Goal: Register for event/course

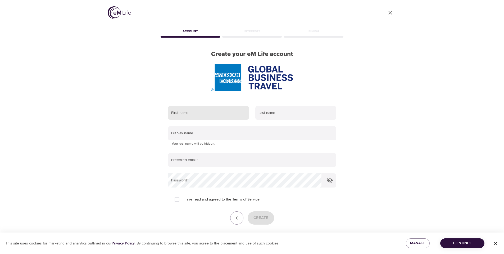
click at [207, 116] on input "text" at bounding box center [208, 113] width 81 height 14
type input "[PERSON_NAME]"
type input "Stanisławska"
type input "astanisla@gmail.com"
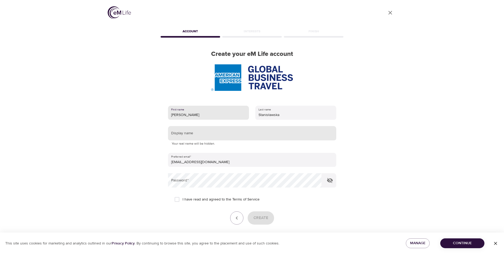
click at [209, 136] on input "text" at bounding box center [252, 133] width 168 height 14
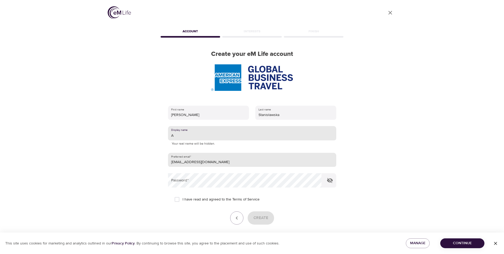
type input "A"
drag, startPoint x: 172, startPoint y: 162, endPoint x: 250, endPoint y: 163, distance: 77.8
click at [250, 163] on input "astanisla@gmail.com" at bounding box center [252, 160] width 168 height 14
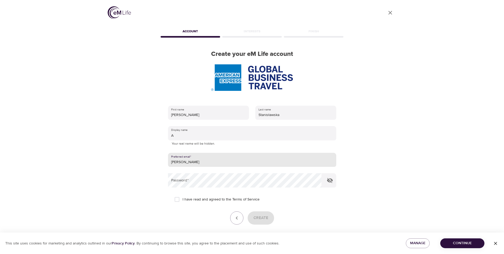
type input "agnieszka.r.stanislawska@amexgbt.com"
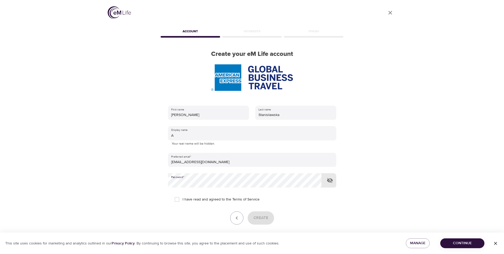
click at [176, 199] on input "I have read and agreed to the Terms of Service" at bounding box center [177, 199] width 11 height 11
checkbox input "true"
click at [331, 179] on icon "button" at bounding box center [330, 180] width 6 height 5
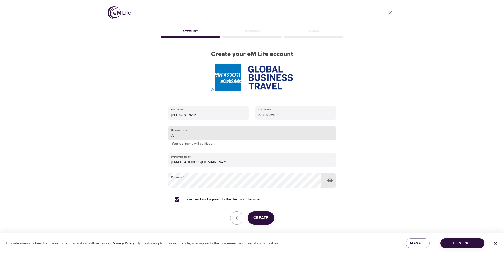
click at [191, 136] on input "A" at bounding box center [252, 133] width 168 height 14
click at [264, 218] on span "Create" at bounding box center [261, 217] width 15 height 7
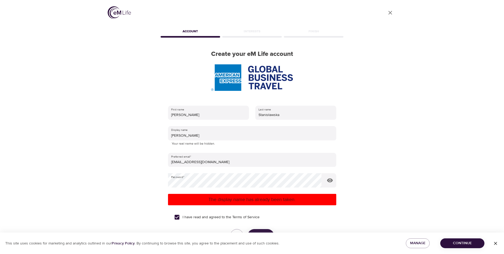
click at [459, 243] on span "Continue" at bounding box center [463, 243] width 36 height 7
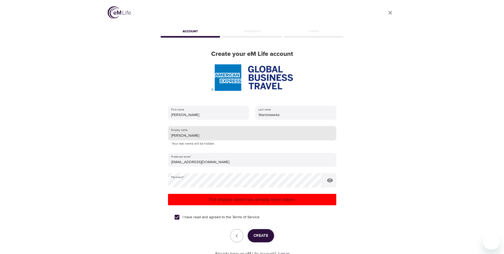
click at [196, 138] on input "Agnieszka" at bounding box center [252, 133] width 168 height 14
drag, startPoint x: 178, startPoint y: 134, endPoint x: 208, endPoint y: 139, distance: 30.3
click at [208, 139] on input "Agnieszka" at bounding box center [252, 133] width 168 height 14
type input "Agutek"
click at [255, 234] on span "Create" at bounding box center [261, 235] width 15 height 7
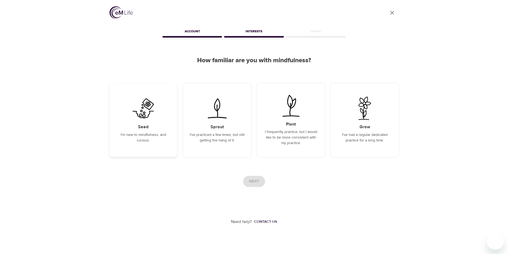
click at [140, 116] on img at bounding box center [143, 108] width 27 height 23
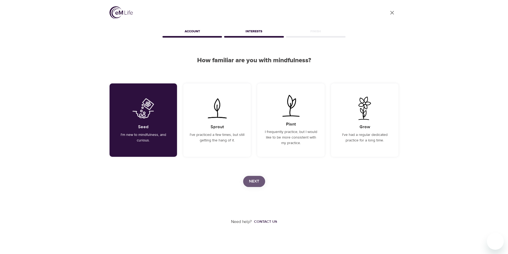
click at [259, 181] on span "Next" at bounding box center [254, 181] width 10 height 7
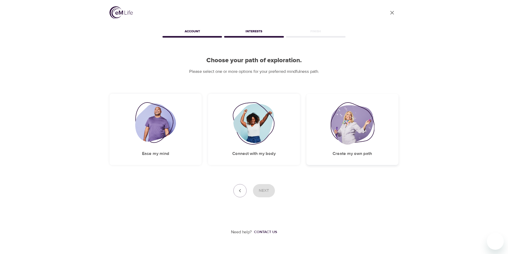
click at [346, 133] on img at bounding box center [353, 123] width 44 height 42
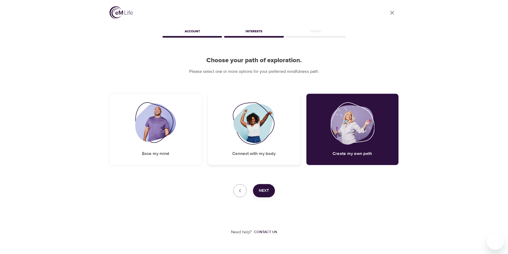
click at [250, 135] on img at bounding box center [254, 123] width 43 height 42
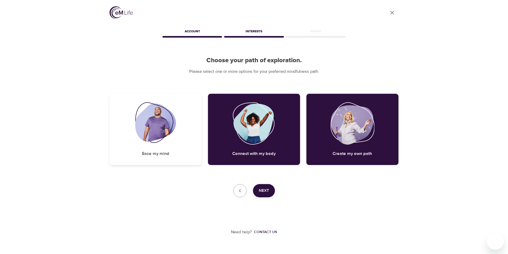
click at [167, 134] on img at bounding box center [155, 123] width 41 height 42
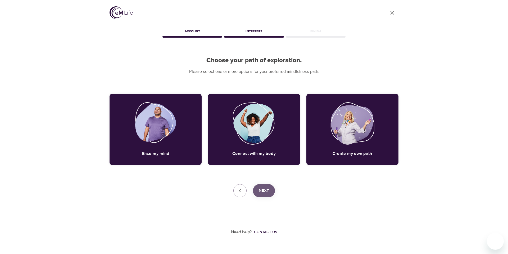
click at [269, 189] on span "Next" at bounding box center [264, 190] width 10 height 7
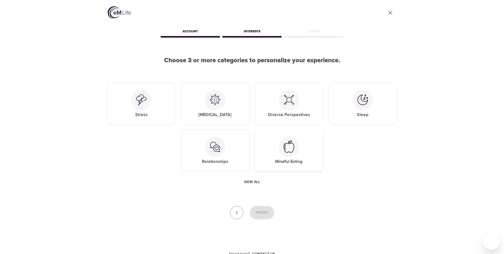
click at [284, 155] on div at bounding box center [289, 147] width 20 height 20
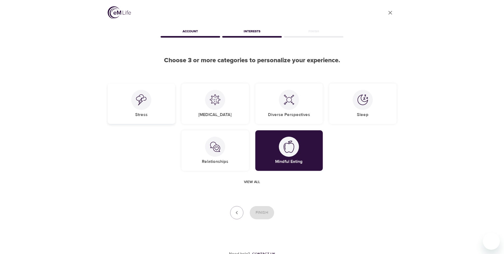
click at [144, 106] on div at bounding box center [141, 100] width 20 height 20
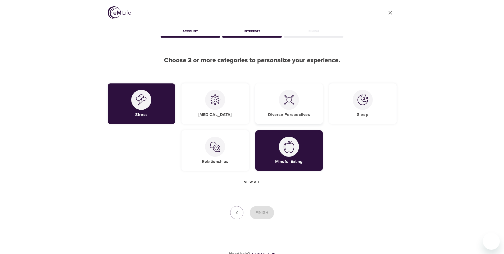
click at [287, 105] on div at bounding box center [289, 100] width 20 height 20
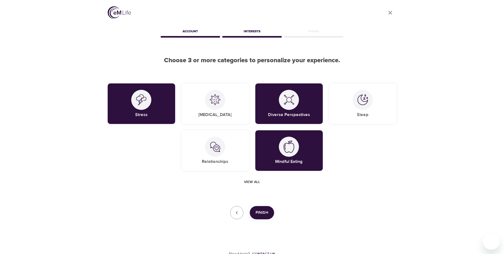
click at [266, 214] on span "Finish" at bounding box center [262, 212] width 13 height 7
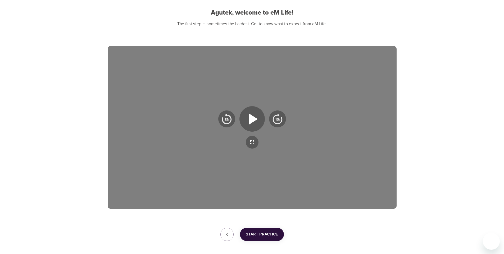
scroll to position [53, 0]
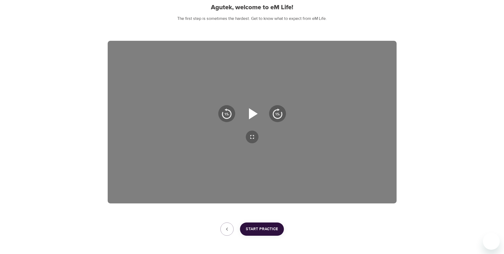
click at [253, 113] on icon "button" at bounding box center [253, 113] width 9 height 11
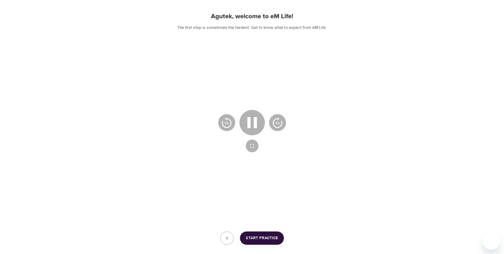
scroll to position [0, 0]
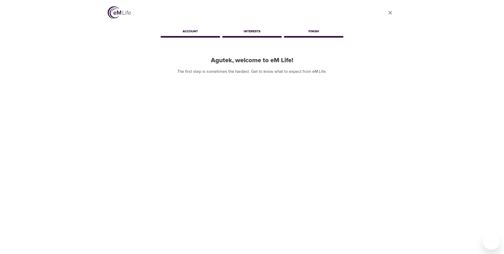
click at [389, 12] on icon "User Profile" at bounding box center [390, 13] width 6 height 6
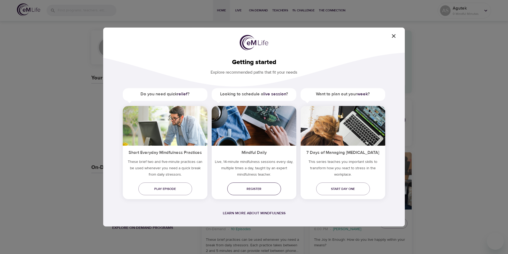
click at [253, 189] on span "Register" at bounding box center [254, 189] width 45 height 6
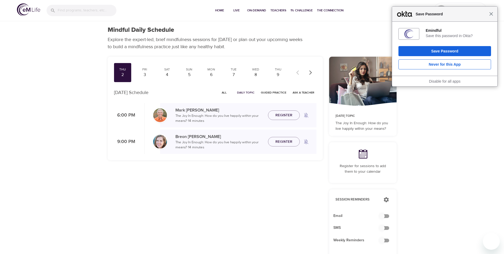
click at [492, 14] on span "Close" at bounding box center [492, 14] width 4 height 4
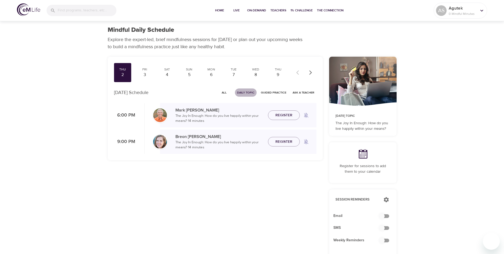
click at [242, 92] on span "Daily Topic" at bounding box center [245, 92] width 17 height 5
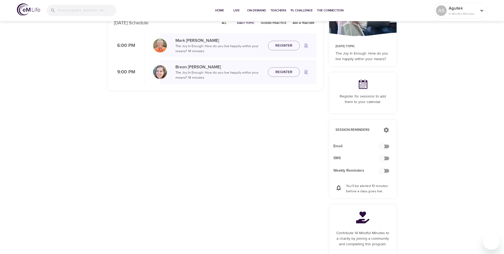
scroll to position [79, 0]
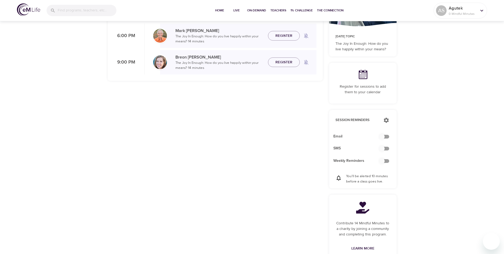
click at [387, 148] on input "checkbox" at bounding box center [382, 149] width 30 height 10
checkbox input "false"
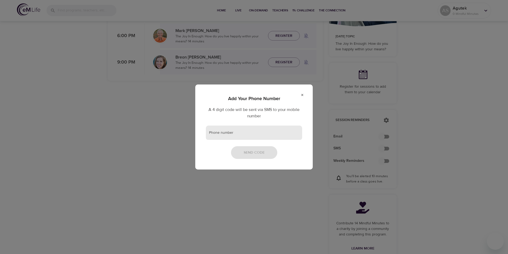
click at [243, 134] on input "text" at bounding box center [254, 132] width 96 height 14
type input "[PHONE_NUMBER]"
click at [249, 151] on span "Send Code" at bounding box center [254, 152] width 21 height 7
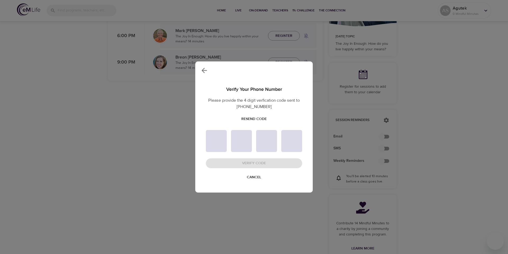
click at [253, 118] on span "Resend Code" at bounding box center [253, 119] width 25 height 7
click at [101, 133] on div "Verify Your Phone Number Please provide the 4 digit verfication code sent to [P…" at bounding box center [254, 127] width 508 height 254
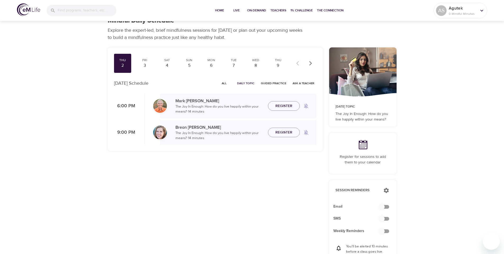
scroll to position [0, 0]
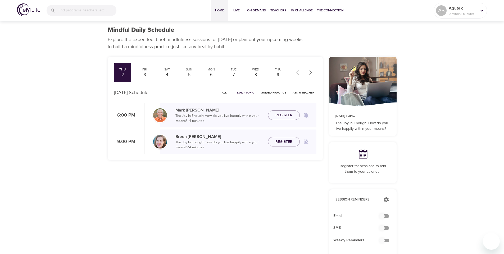
click at [222, 10] on span "Home" at bounding box center [219, 11] width 13 height 6
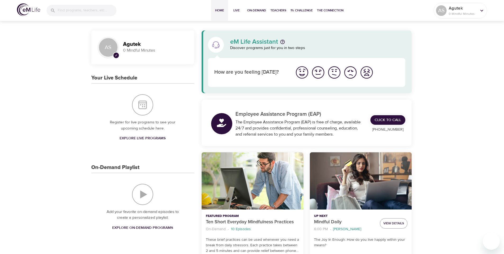
click at [319, 73] on img "I'm feeling good" at bounding box center [318, 72] width 15 height 15
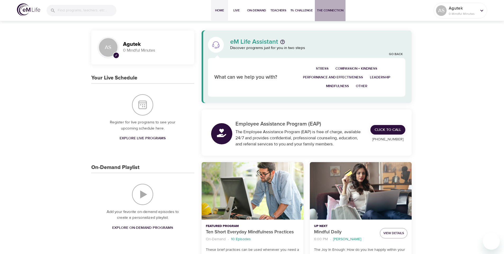
click at [328, 11] on span "The Connection" at bounding box center [330, 11] width 26 height 6
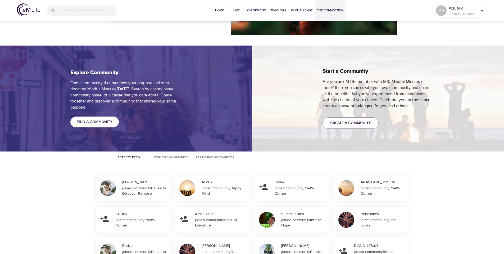
scroll to position [397, 0]
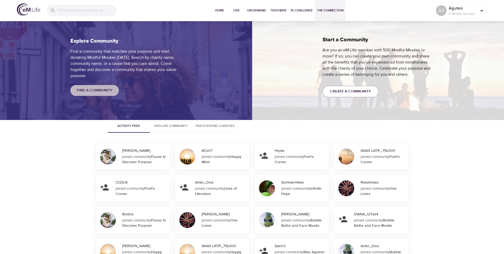
click at [104, 92] on span "Find a Community" at bounding box center [95, 90] width 36 height 7
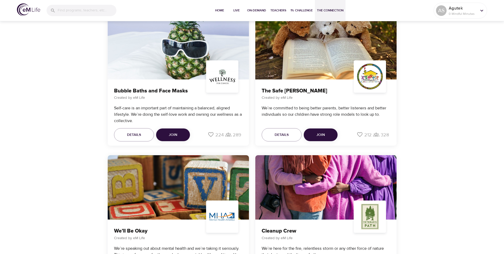
scroll to position [967, 0]
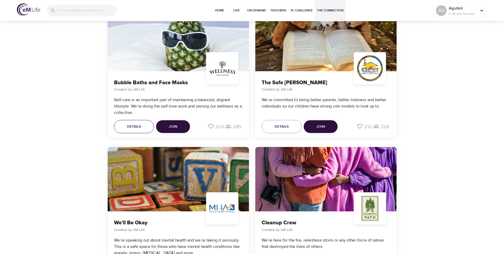
click at [133, 124] on span "Details" at bounding box center [134, 126] width 14 height 7
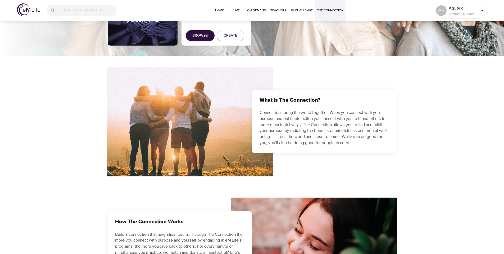
scroll to position [0, 0]
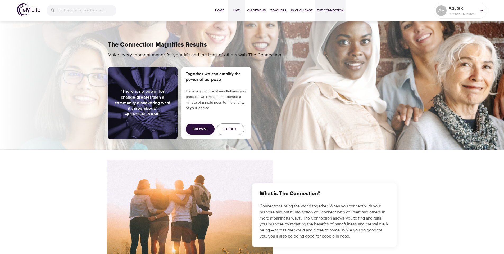
click at [238, 10] on span "Live" at bounding box center [236, 11] width 13 height 6
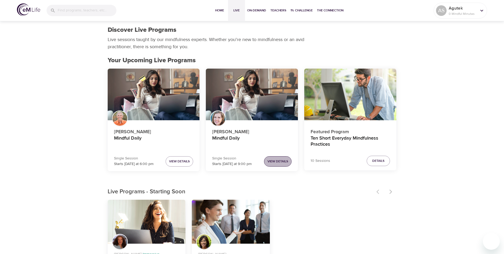
click at [274, 159] on span "View Details" at bounding box center [278, 162] width 21 height 6
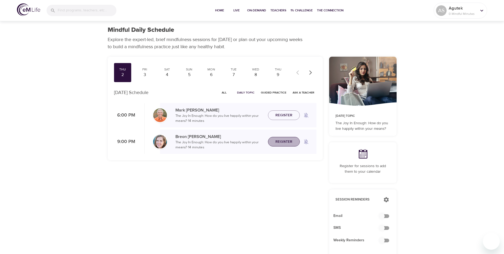
click at [280, 142] on span "Register" at bounding box center [284, 141] width 17 height 7
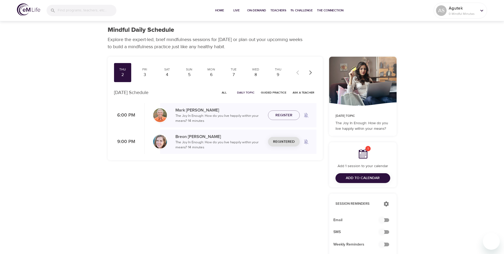
click at [386, 233] on input "checkbox" at bounding box center [382, 232] width 30 height 10
checkbox input "false"
checkbox input "true"
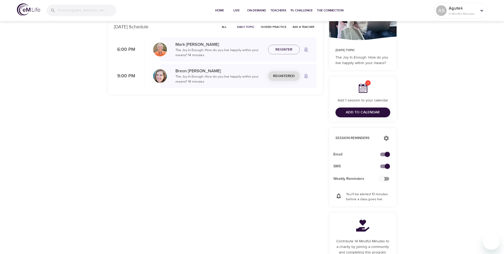
scroll to position [79, 0]
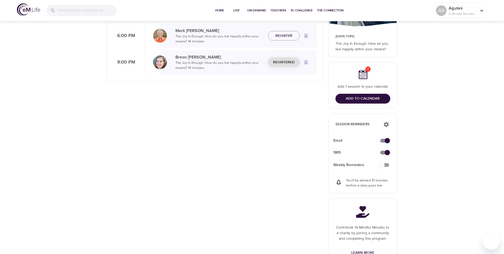
click at [362, 100] on span "Add to Calendar" at bounding box center [363, 98] width 34 height 7
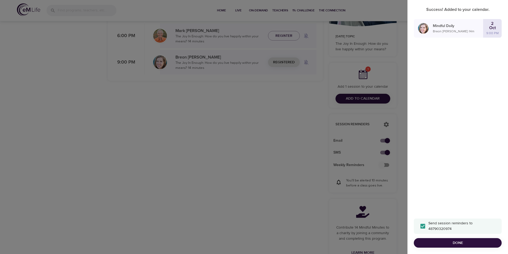
click at [97, 142] on div at bounding box center [254, 127] width 508 height 254
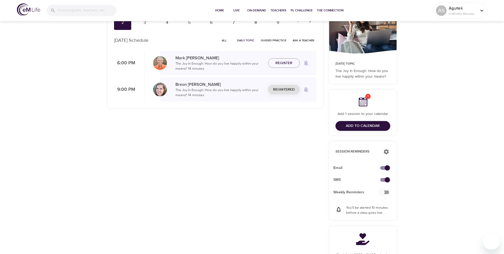
scroll to position [26, 0]
